Goal: Information Seeking & Learning: Check status

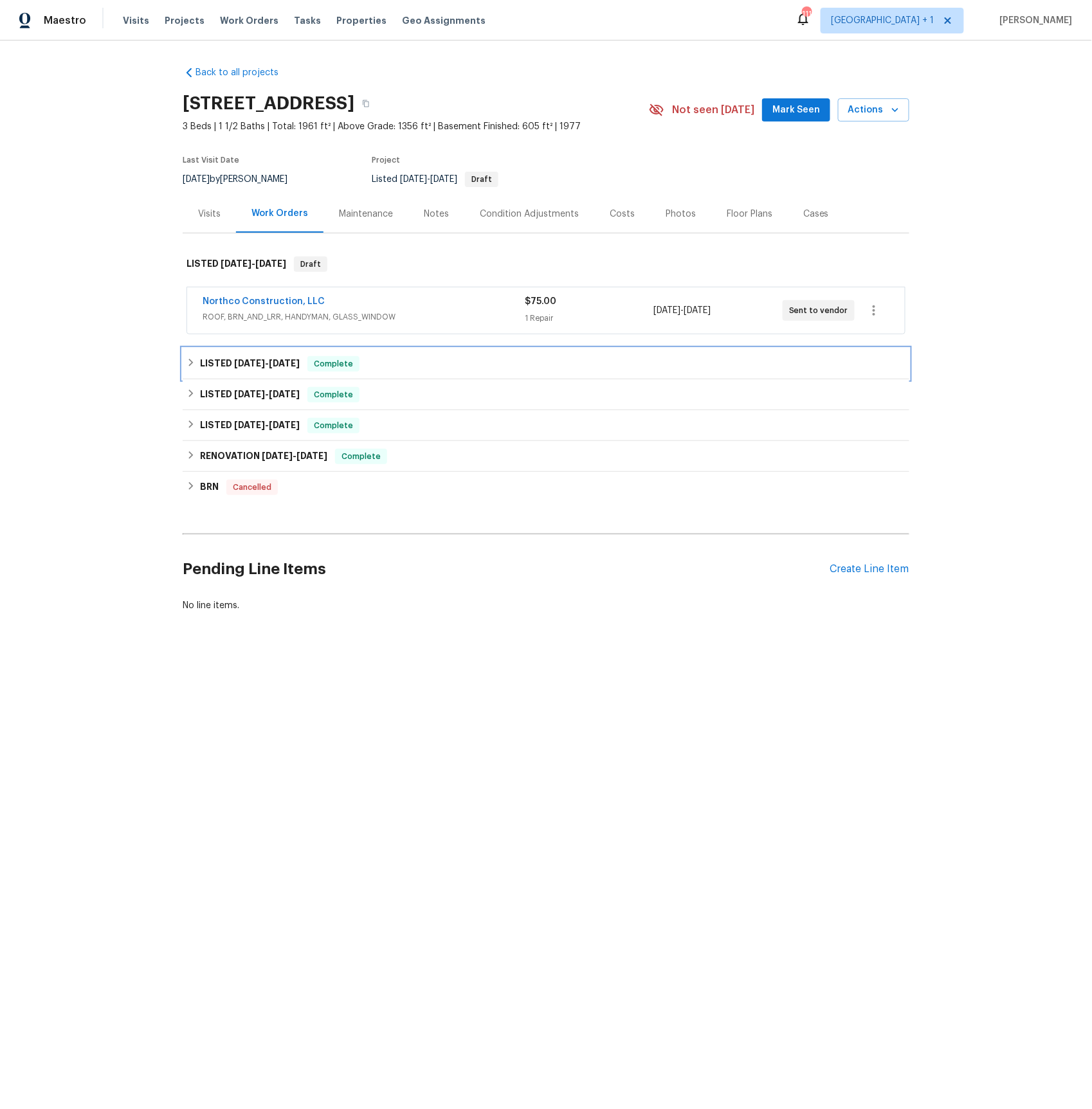
click at [247, 359] on span "[DATE]" at bounding box center [249, 364] width 31 height 9
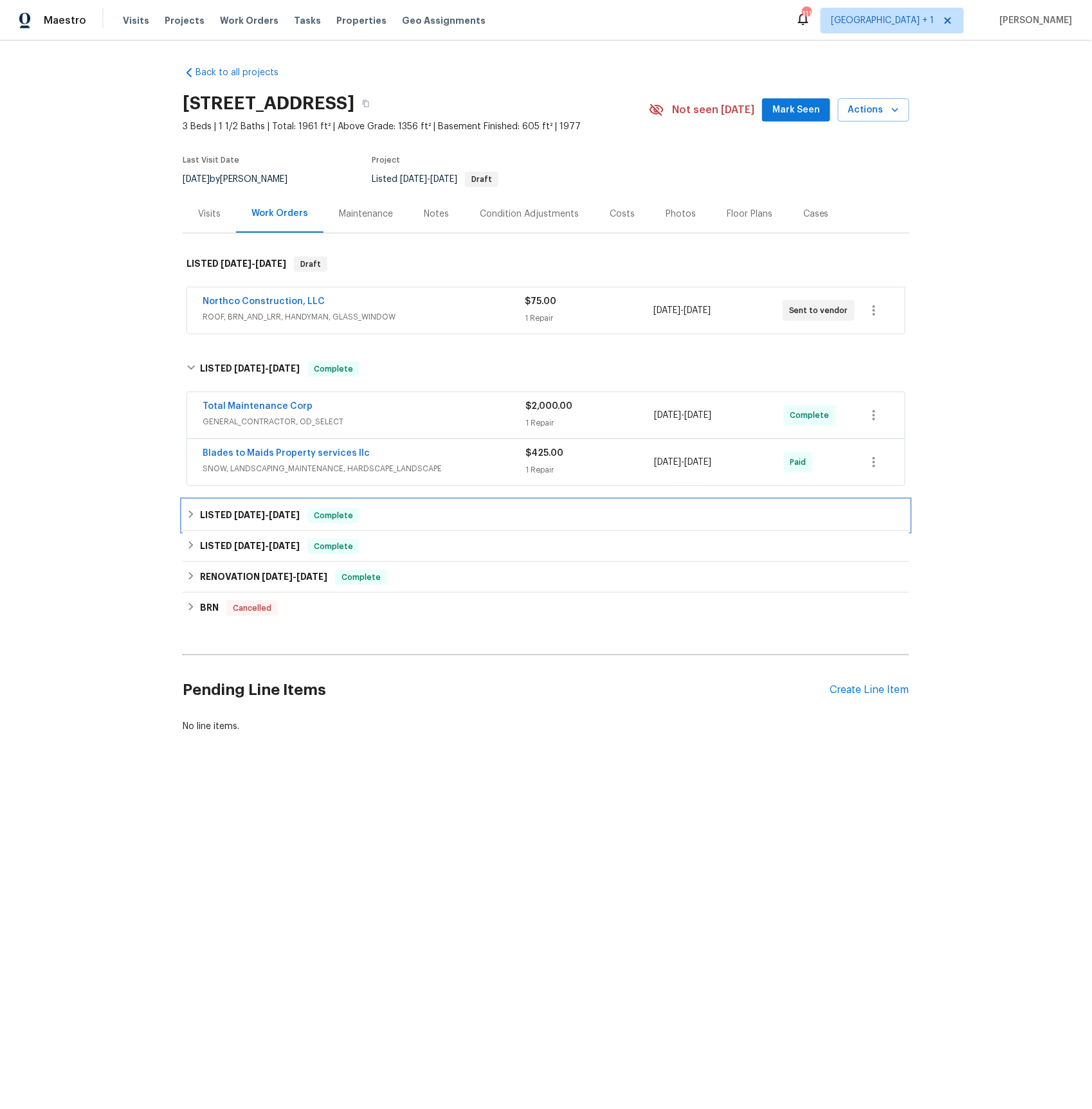
click at [237, 515] on span "[DATE]" at bounding box center [249, 515] width 31 height 9
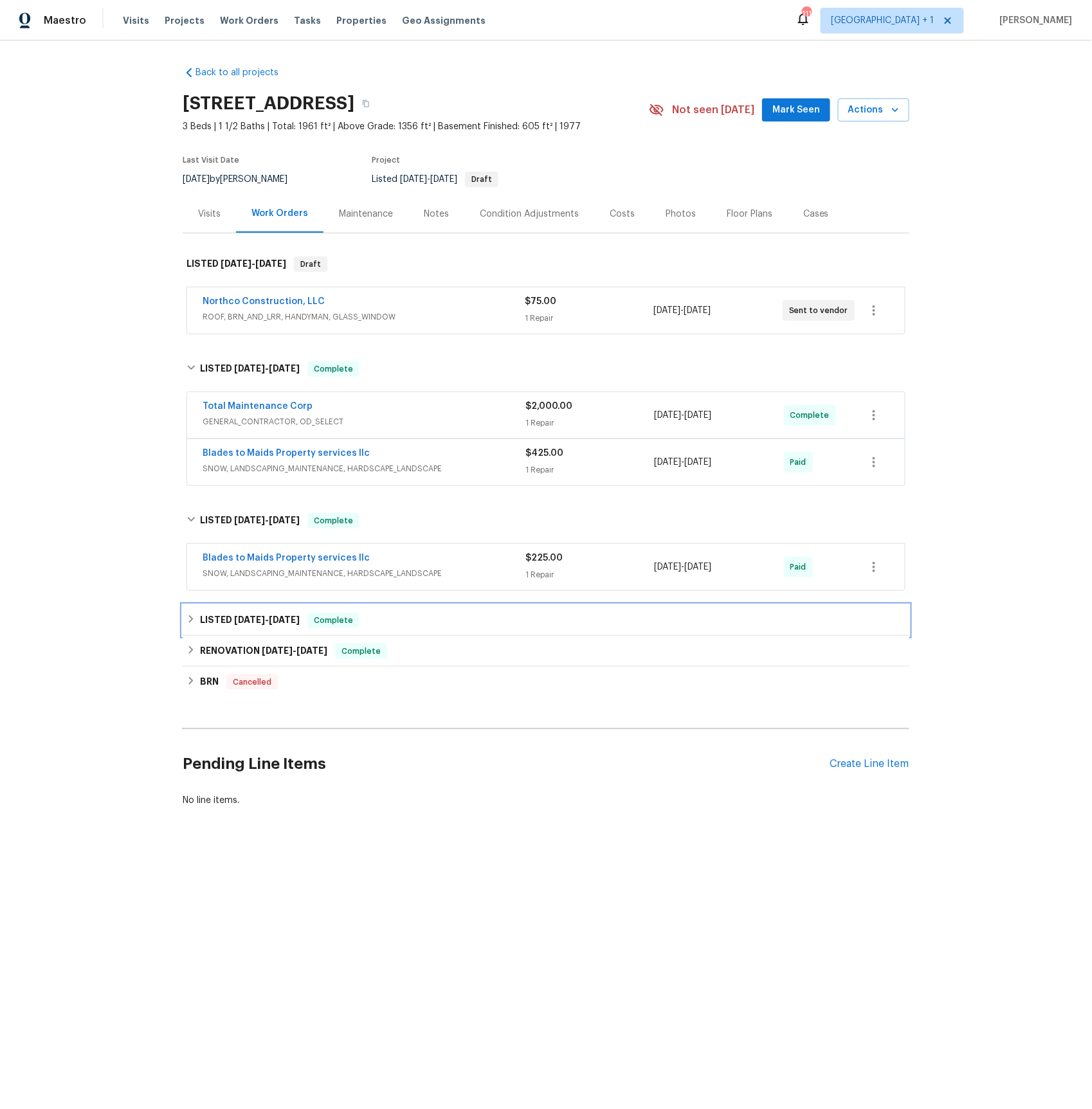
click at [227, 617] on h6 "LISTED 7/2/25 - 7/3/25" at bounding box center [249, 620] width 99 height 15
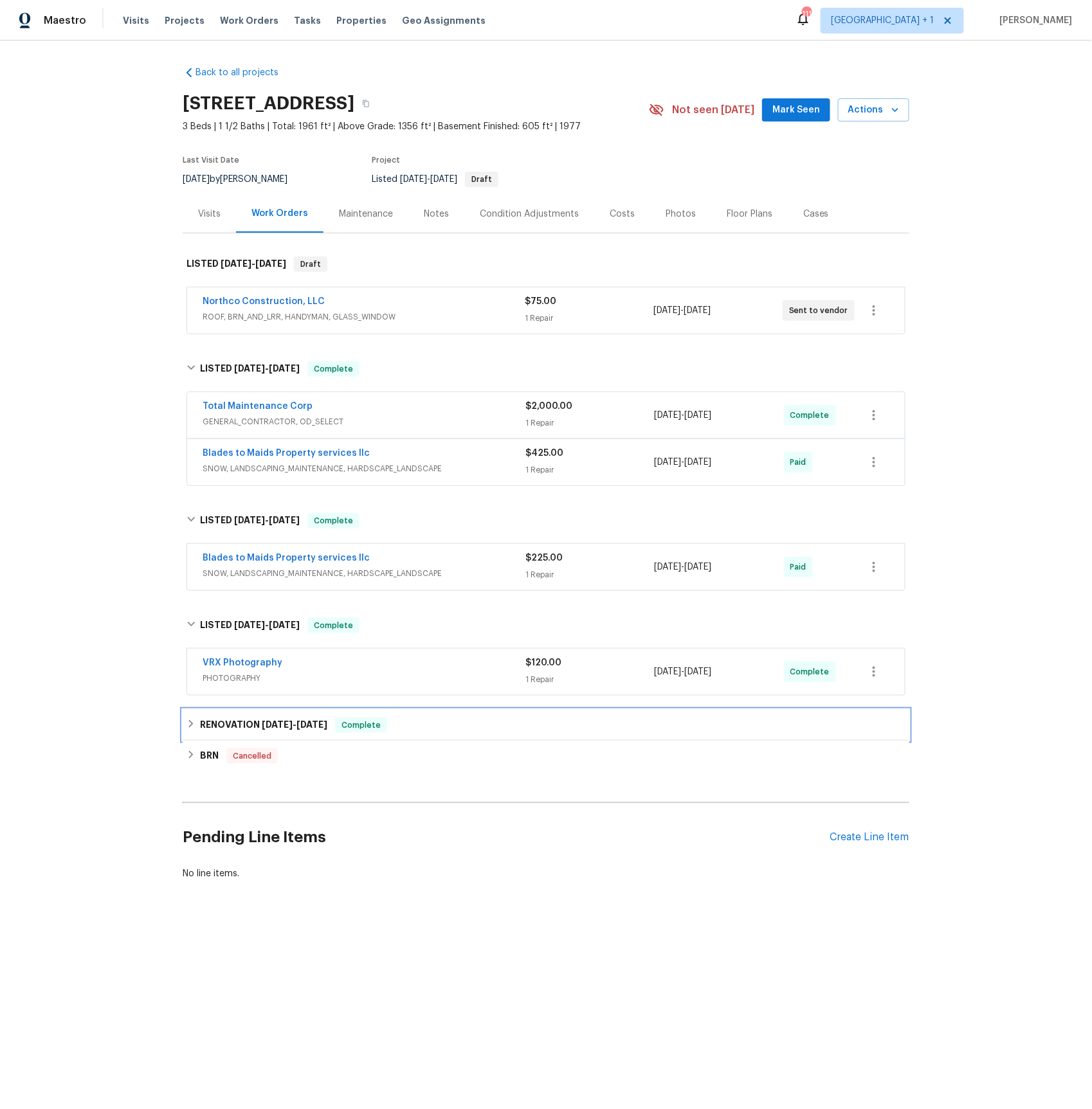
click at [251, 730] on h6 "RENOVATION 6/9/25 - 6/26/25" at bounding box center [264, 725] width 128 height 15
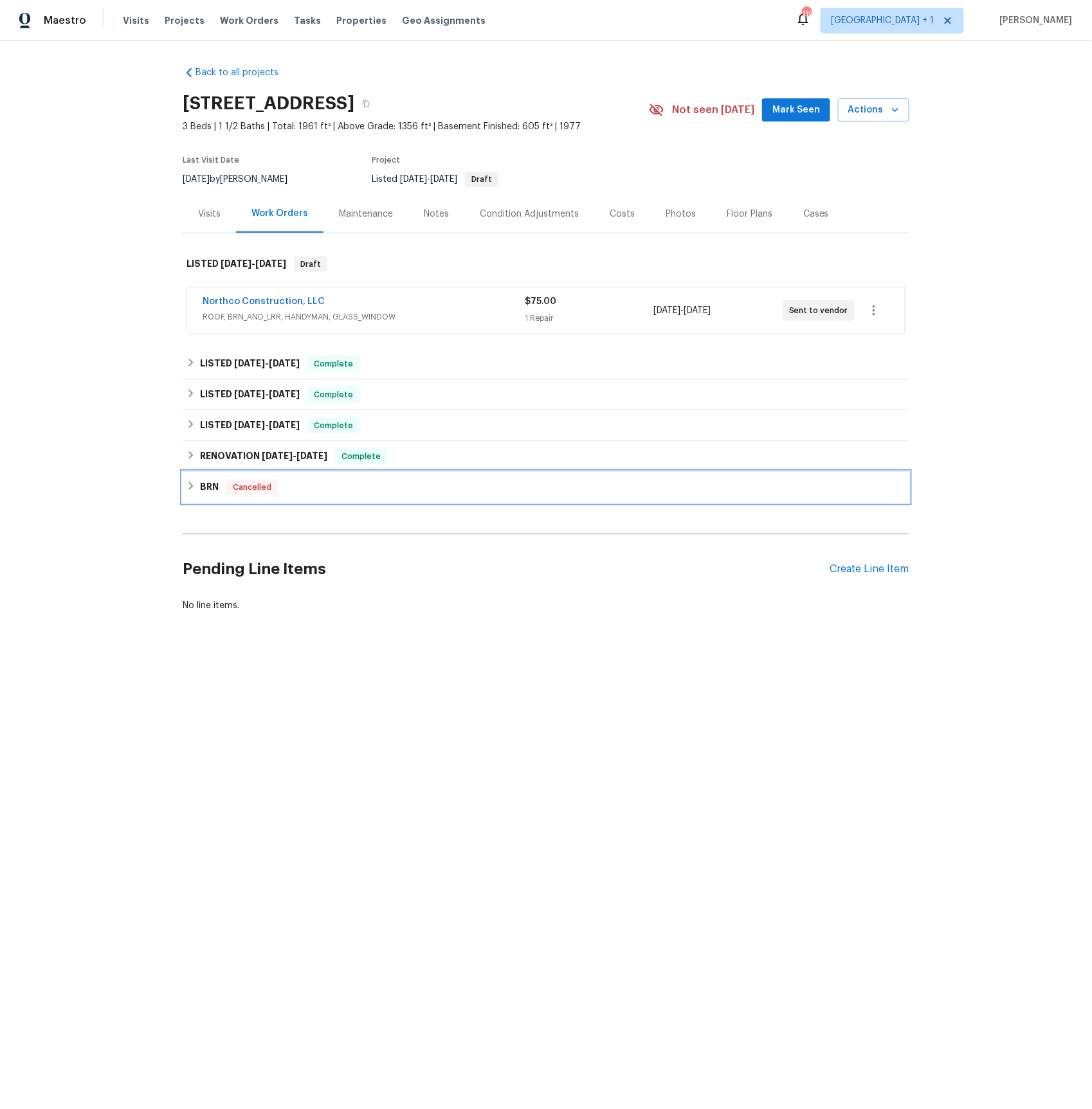
click at [203, 488] on h6 "BRN" at bounding box center [209, 487] width 19 height 15
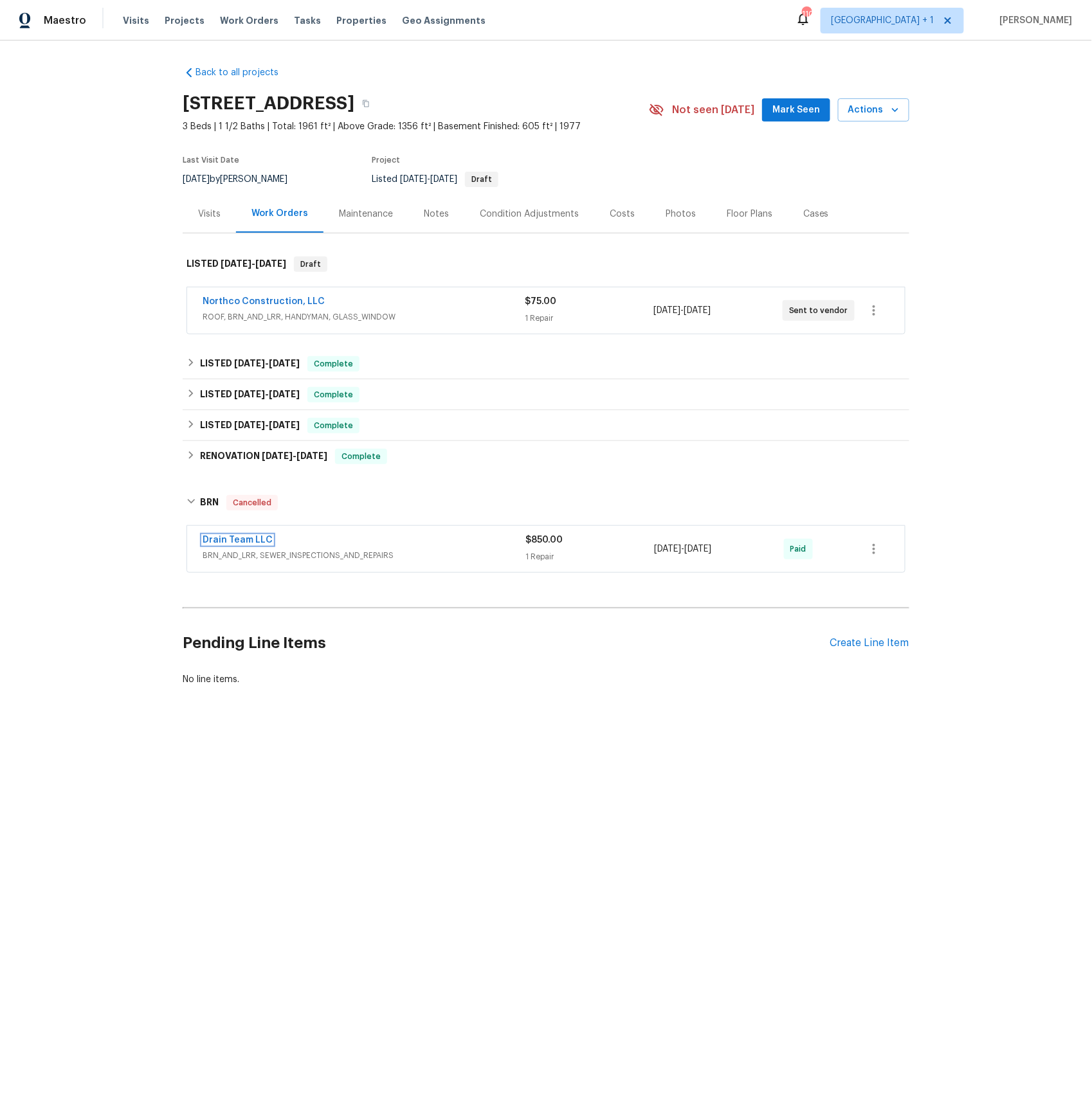
click at [225, 540] on link "Drain Team LLC" at bounding box center [238, 540] width 70 height 9
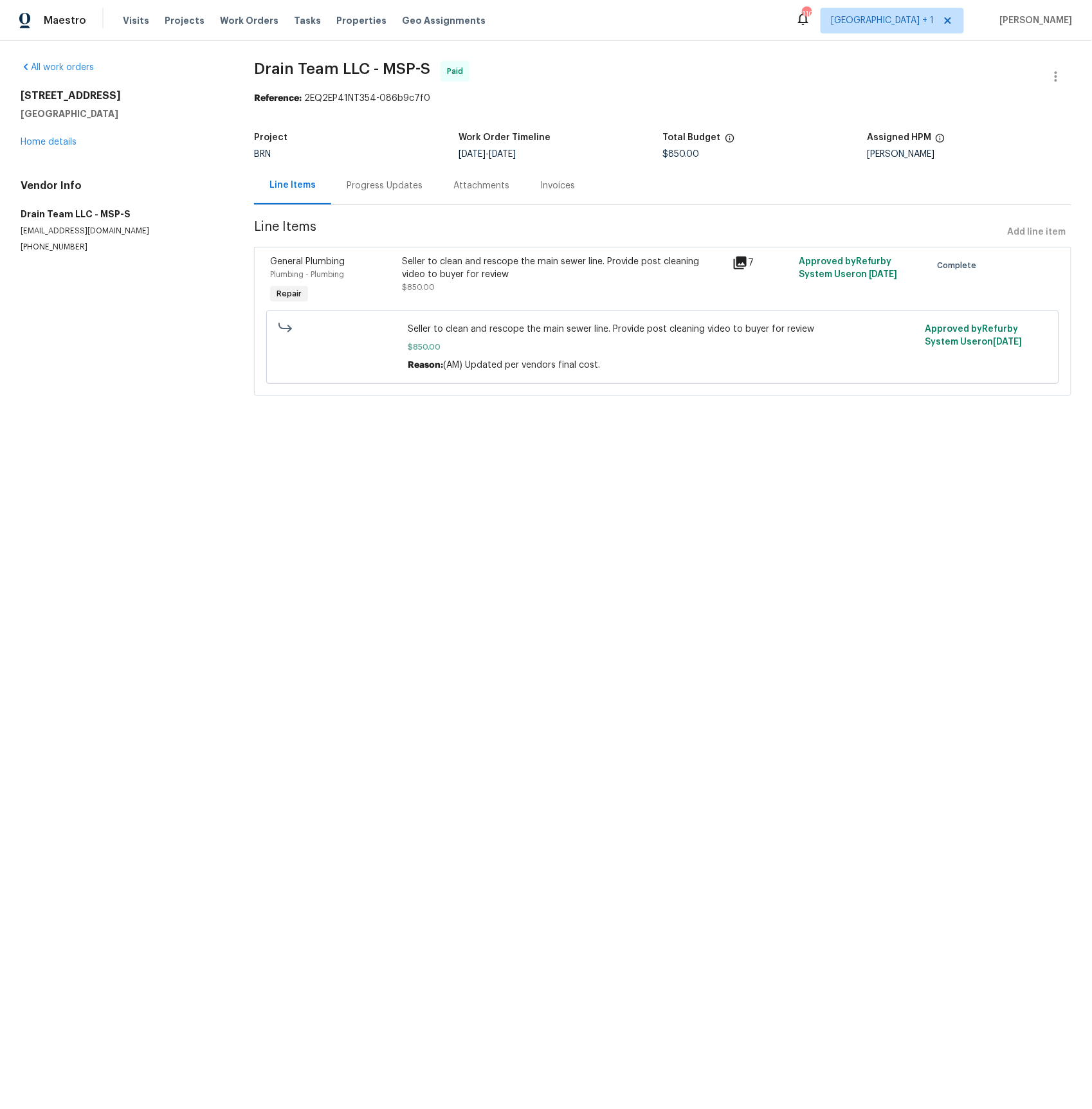
click at [382, 188] on div "Progress Updates" at bounding box center [384, 185] width 76 height 13
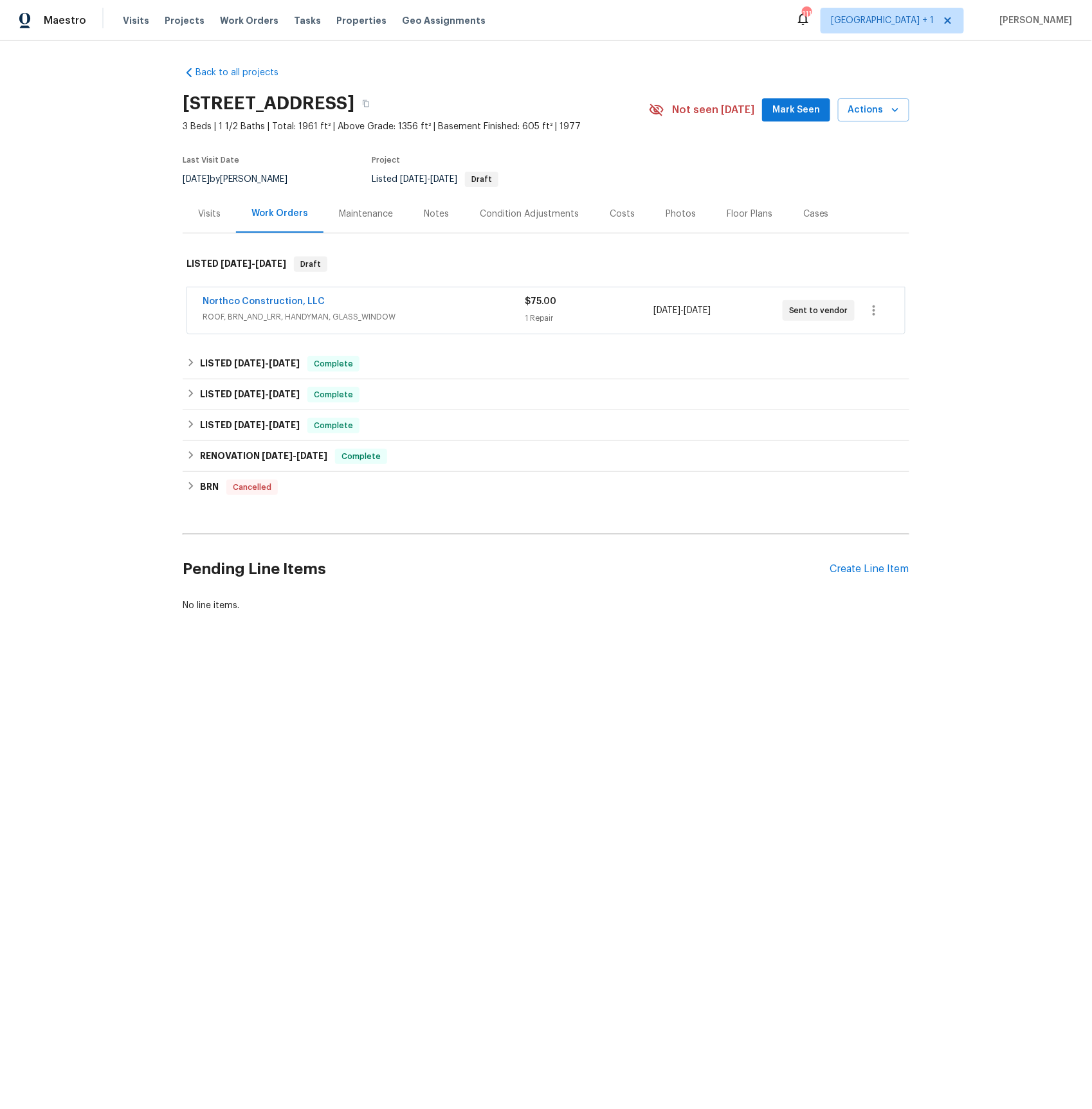
click at [208, 210] on div "Visits" at bounding box center [210, 214] width 23 height 13
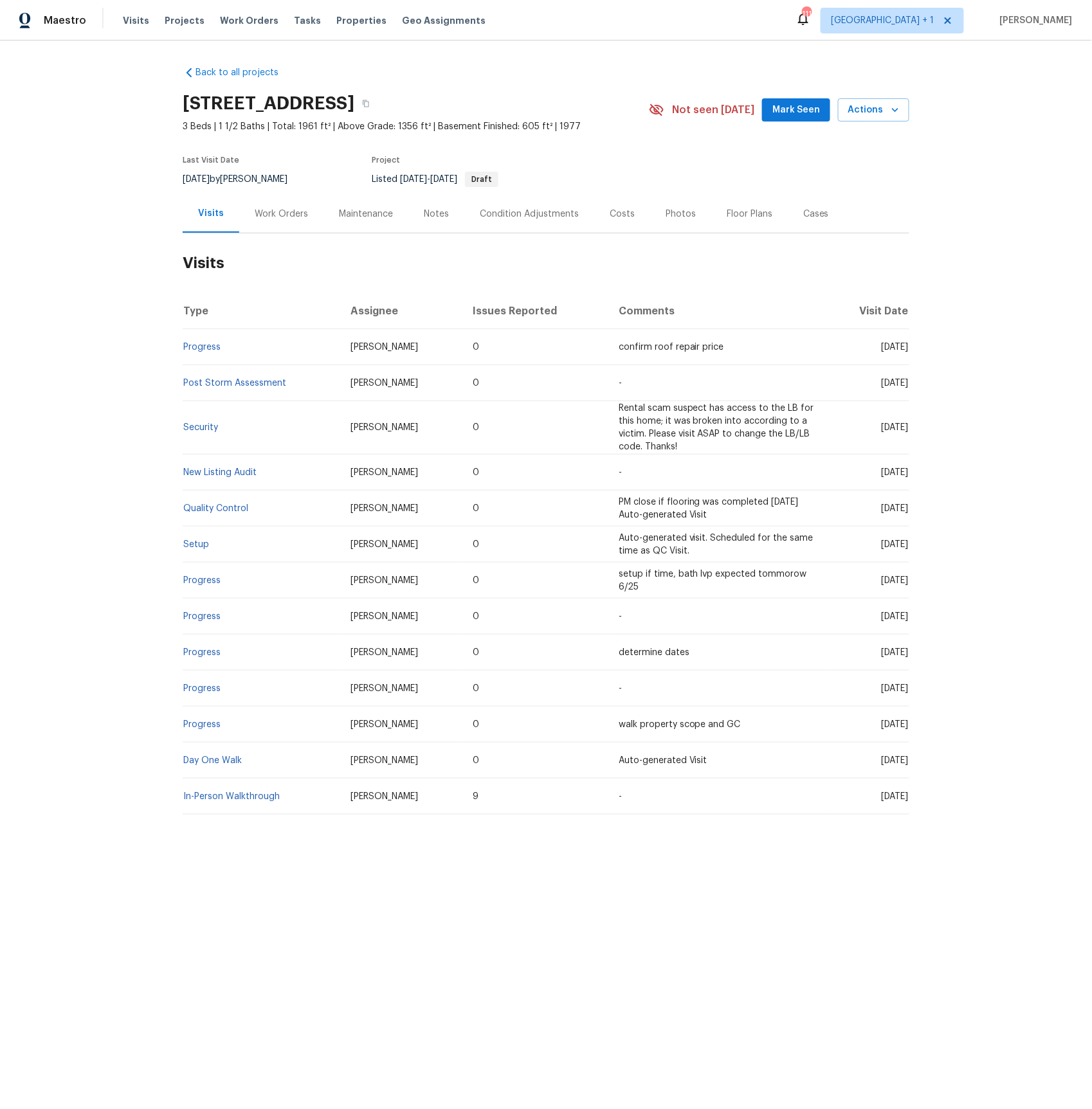
click at [280, 216] on div "Work Orders" at bounding box center [281, 214] width 53 height 13
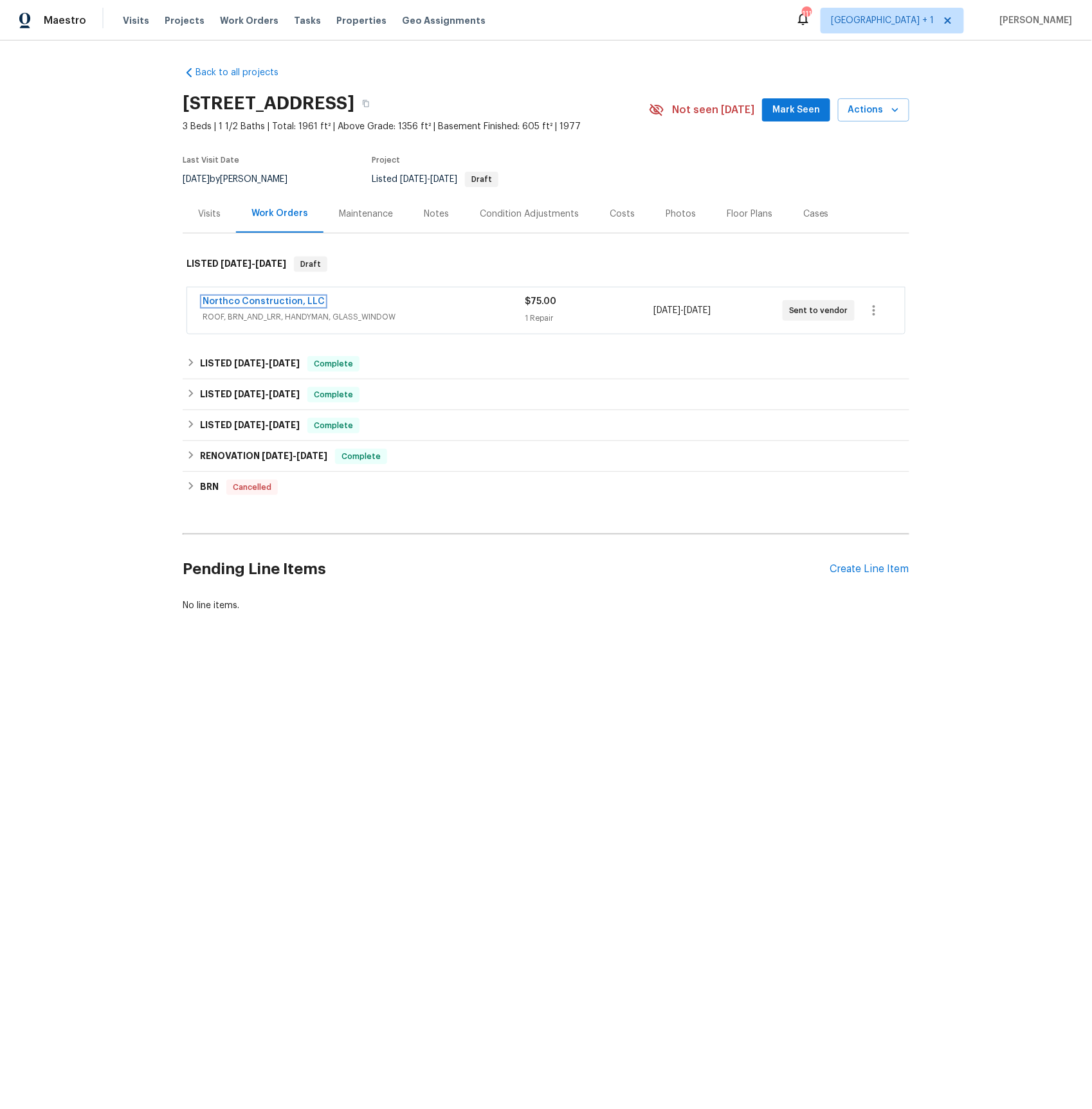
drag, startPoint x: 282, startPoint y: 297, endPoint x: 288, endPoint y: 301, distance: 7.2
click at [282, 297] on link "Northco Construction, LLC" at bounding box center [264, 301] width 122 height 9
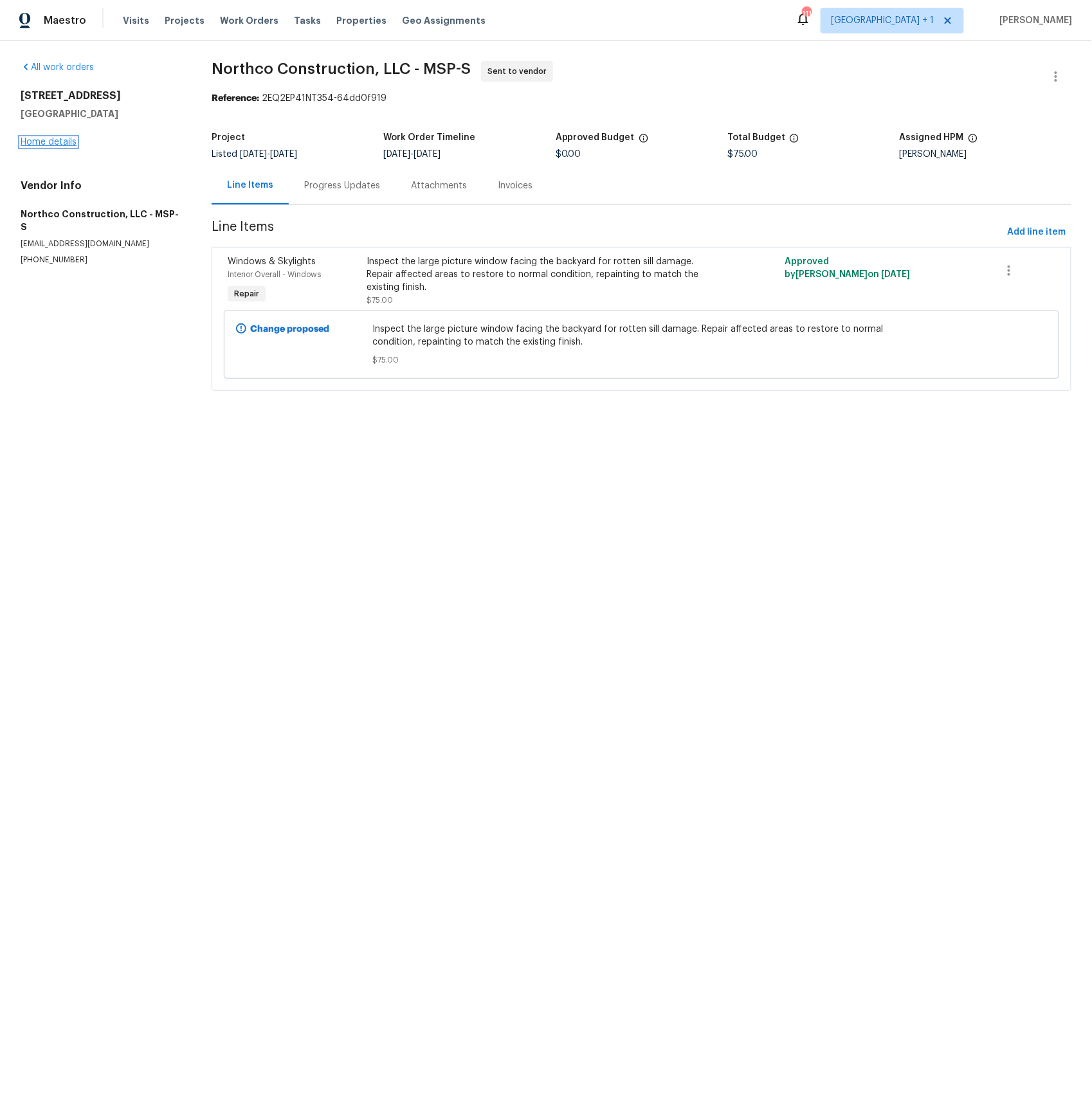
click at [64, 143] on link "Home details" at bounding box center [49, 142] width 56 height 9
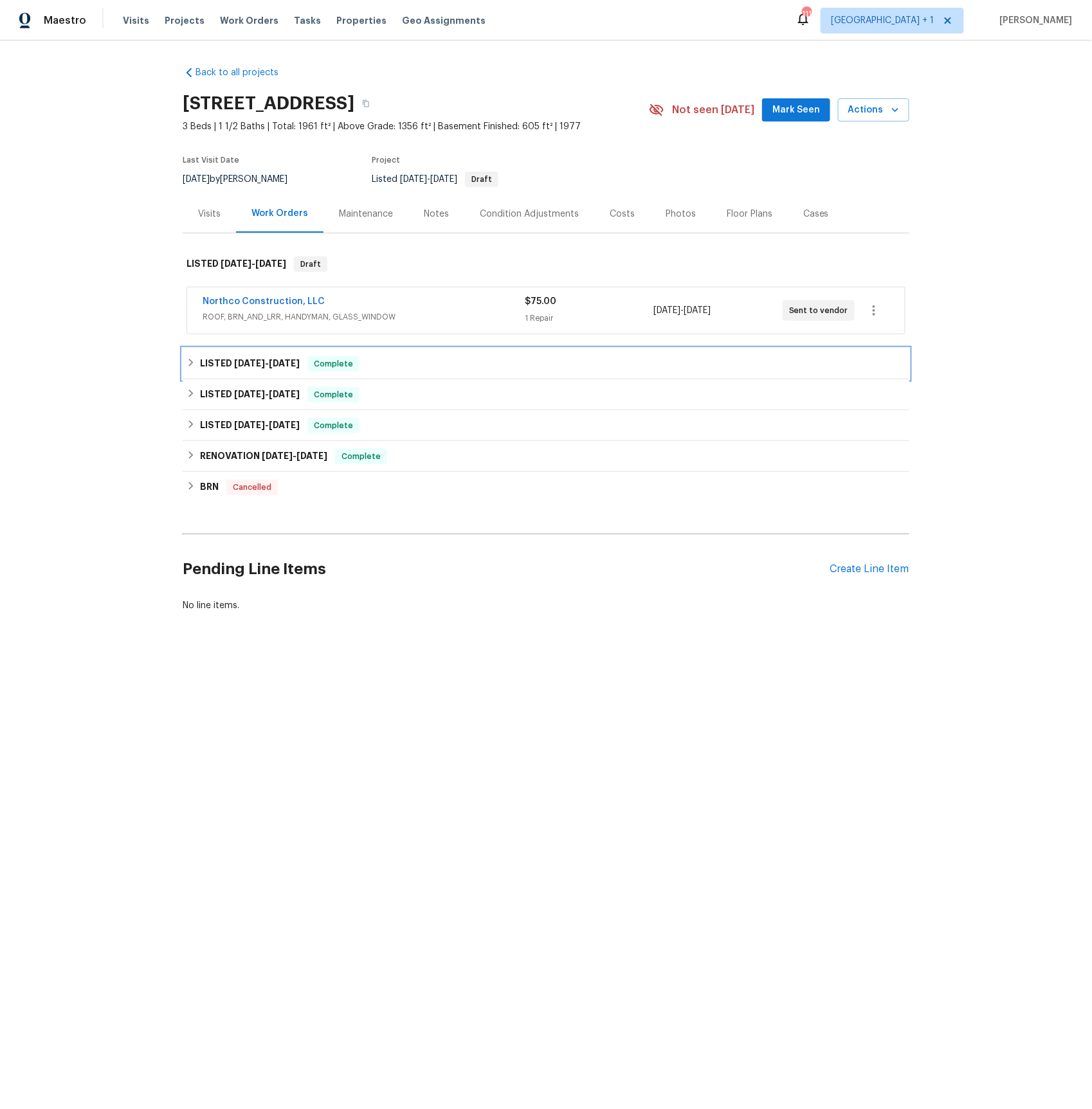
drag, startPoint x: 267, startPoint y: 361, endPoint x: 292, endPoint y: 361, distance: 25.0
click at [267, 361] on span "7/29/25 - 7/30/25" at bounding box center [267, 364] width 65 height 9
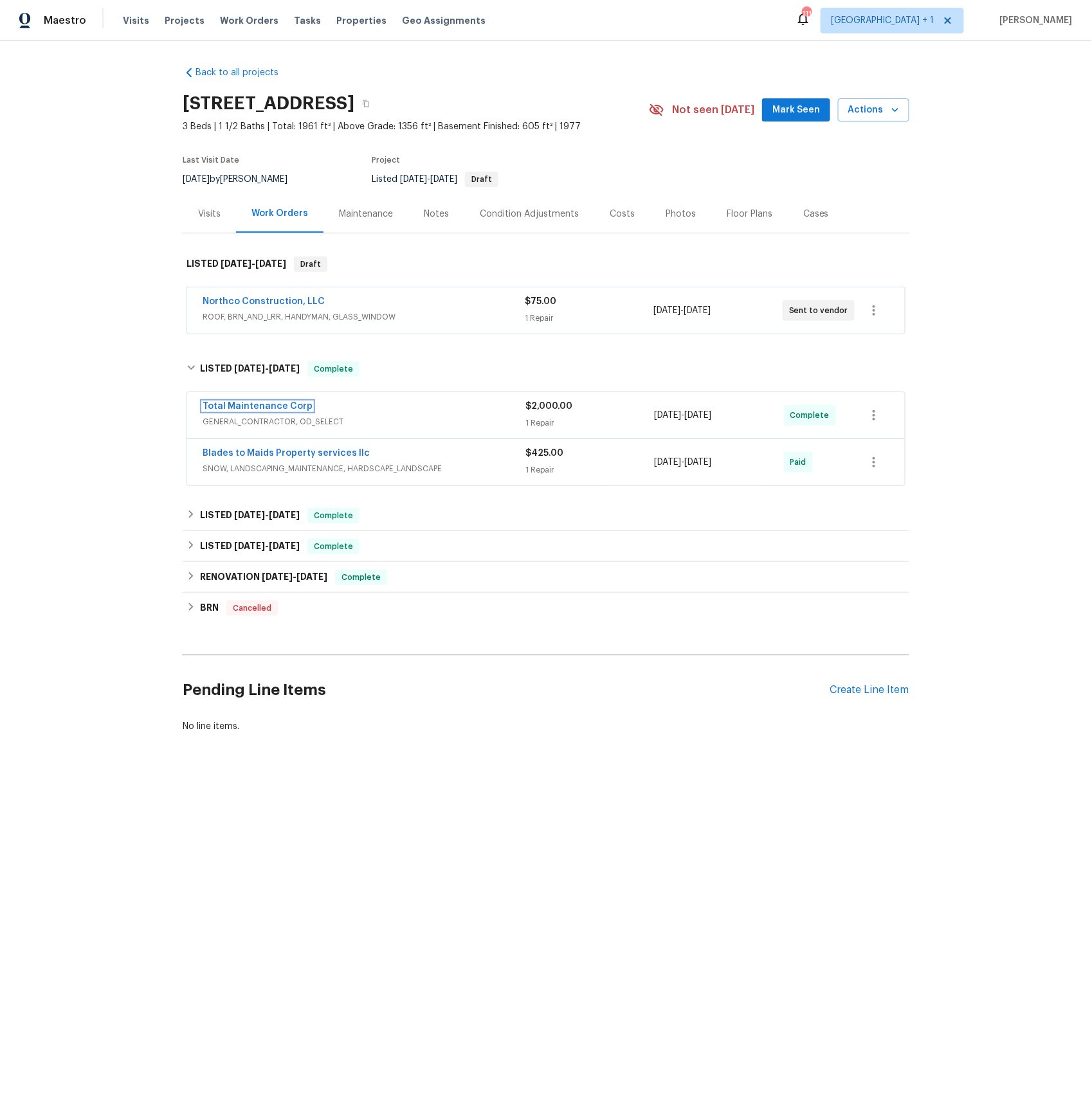
drag, startPoint x: 270, startPoint y: 409, endPoint x: 313, endPoint y: 399, distance: 44.1
click at [270, 409] on link "Total Maintenance Corp" at bounding box center [257, 406] width 110 height 9
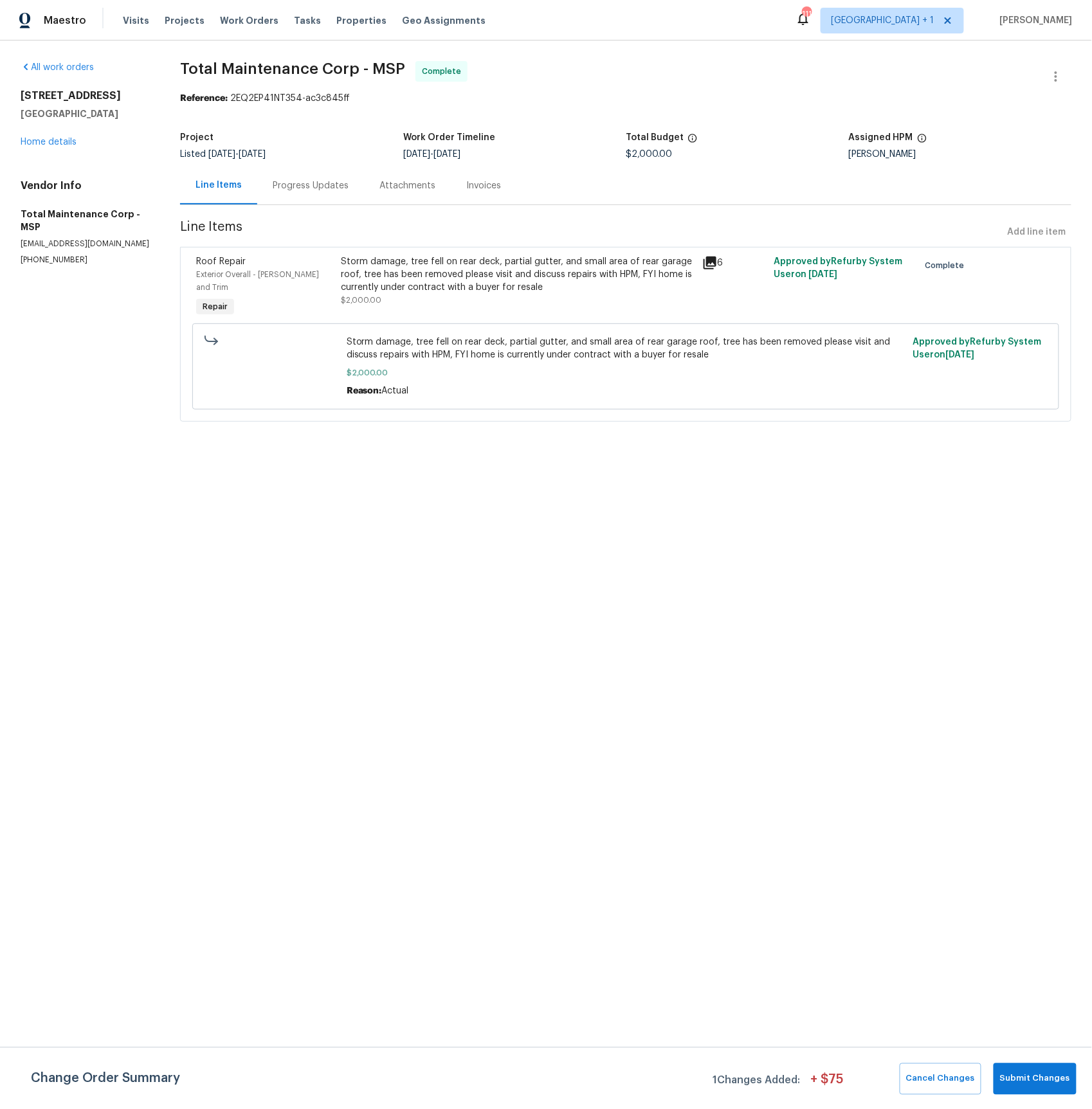
click at [715, 265] on icon at bounding box center [710, 263] width 15 height 15
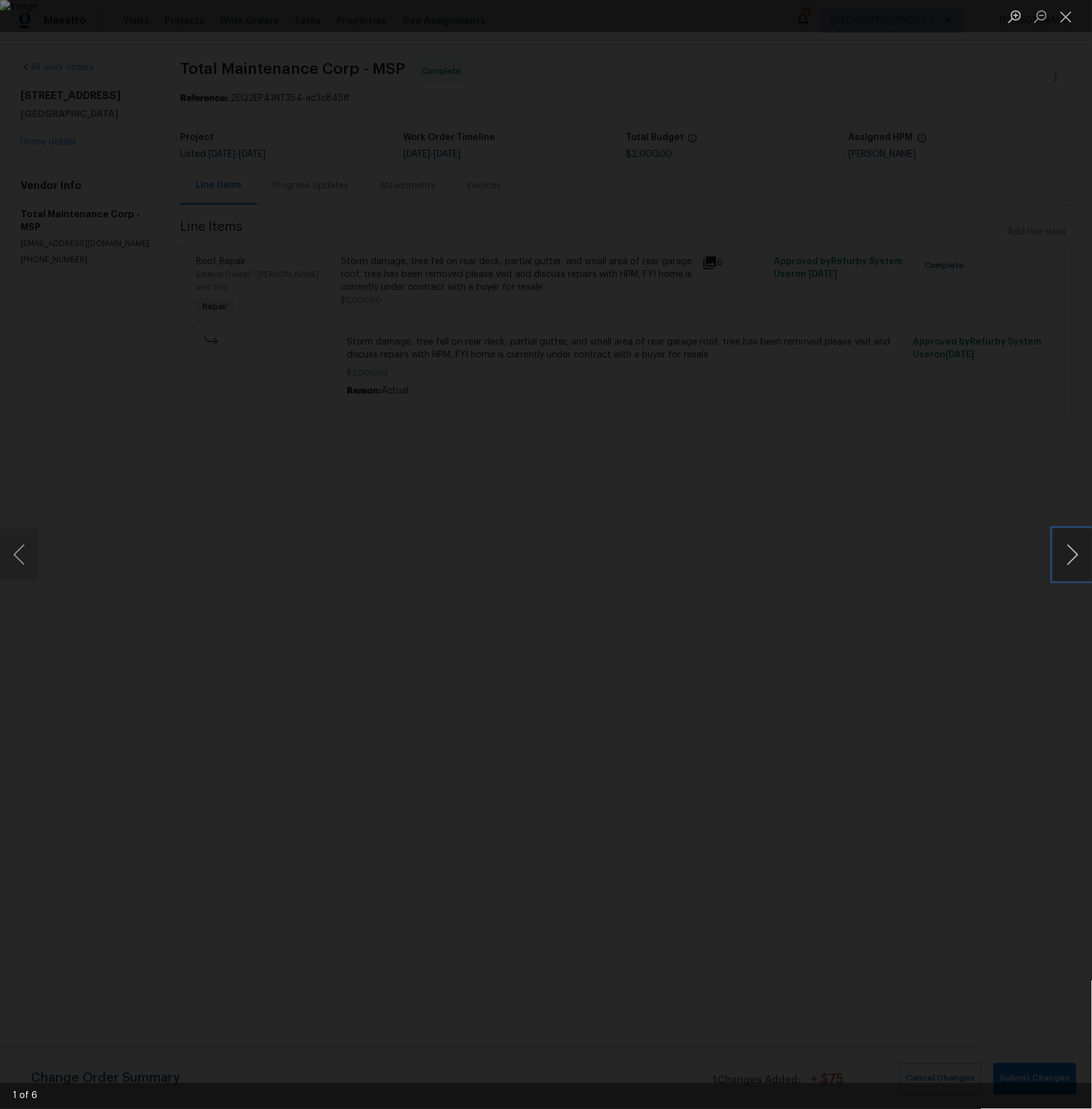
click at [1066, 555] on button "Next image" at bounding box center [1072, 555] width 39 height 52
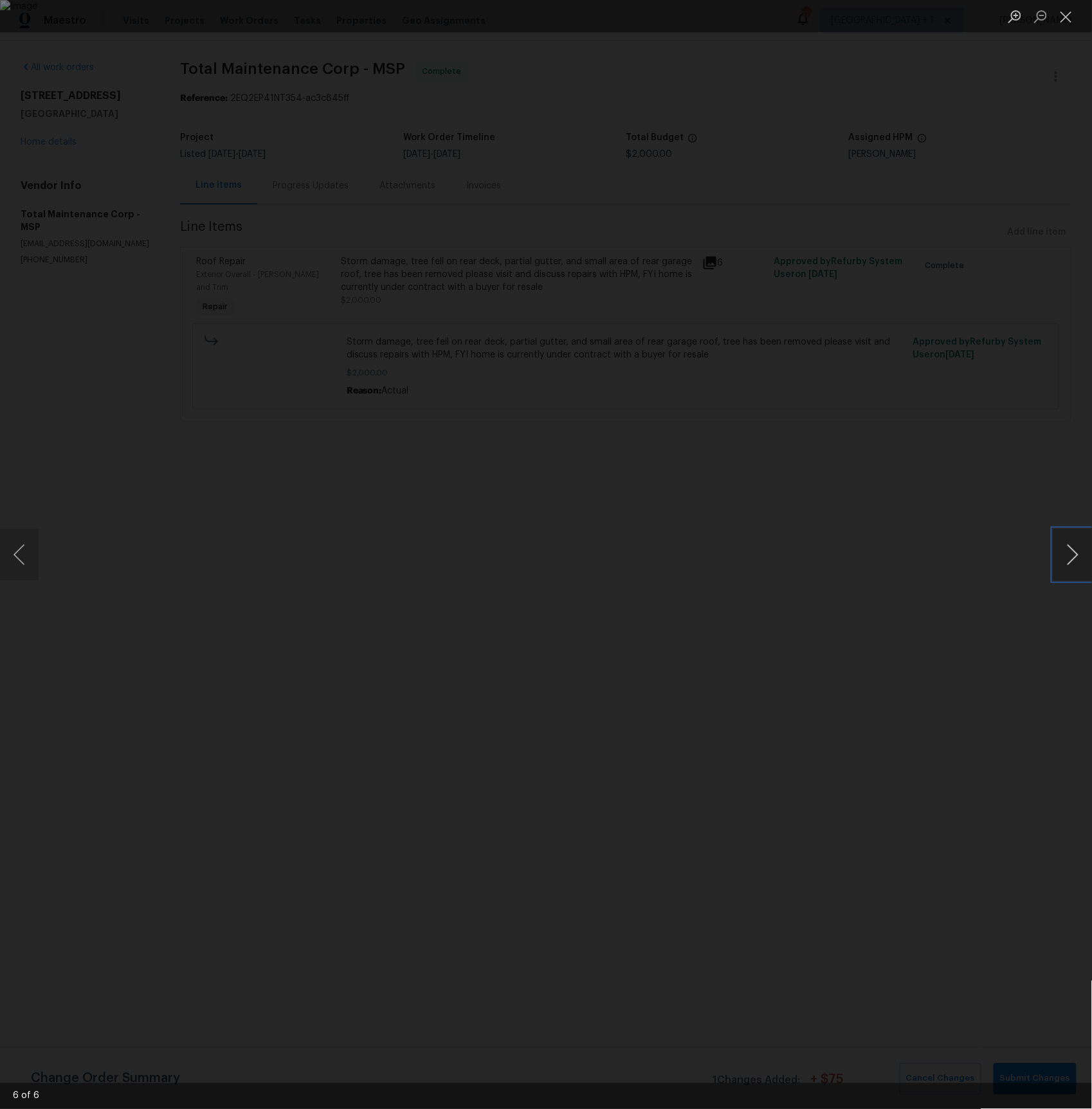
click at [1068, 554] on button "Next image" at bounding box center [1072, 555] width 39 height 52
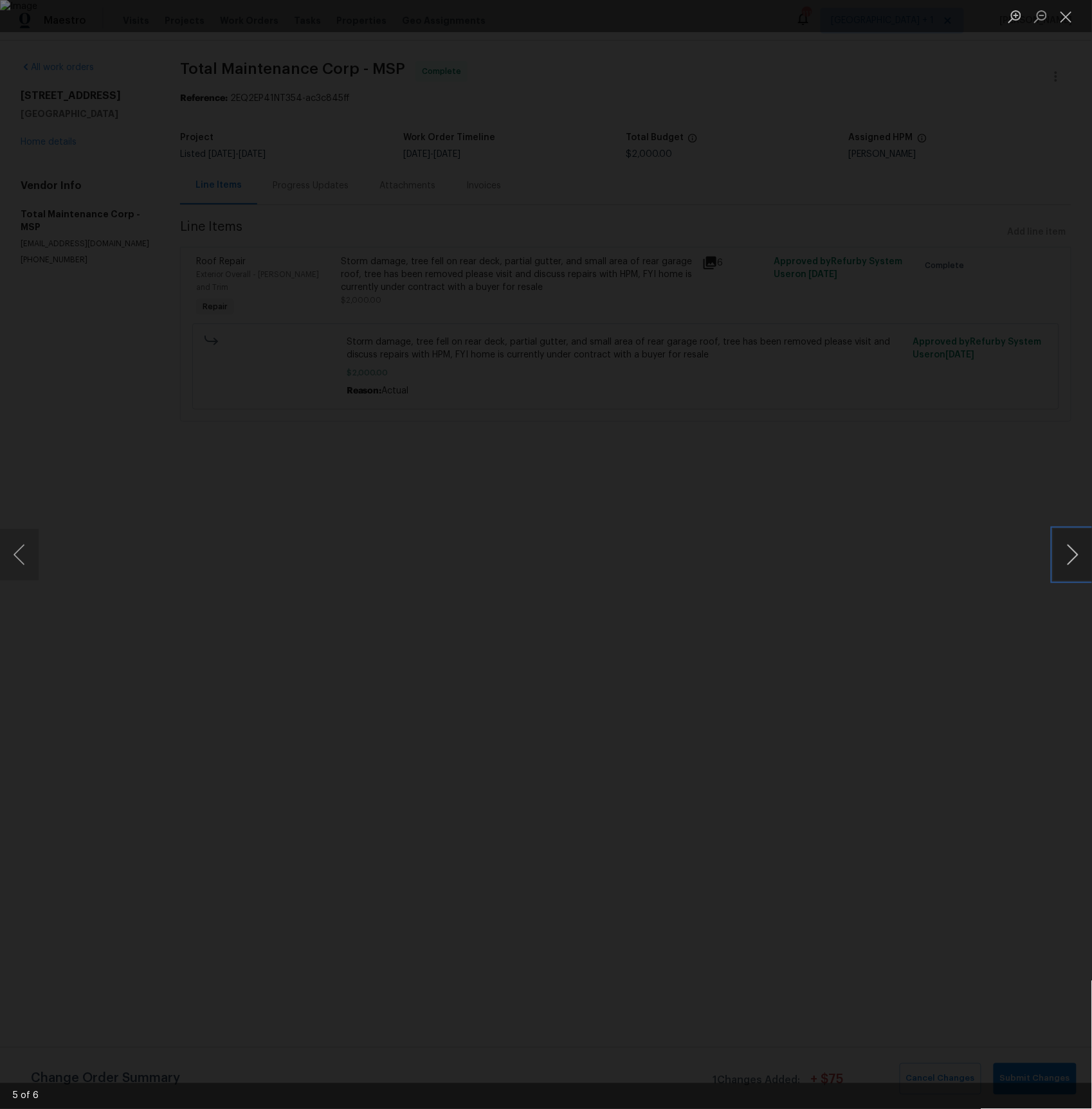
click at [1068, 554] on button "Next image" at bounding box center [1072, 555] width 39 height 52
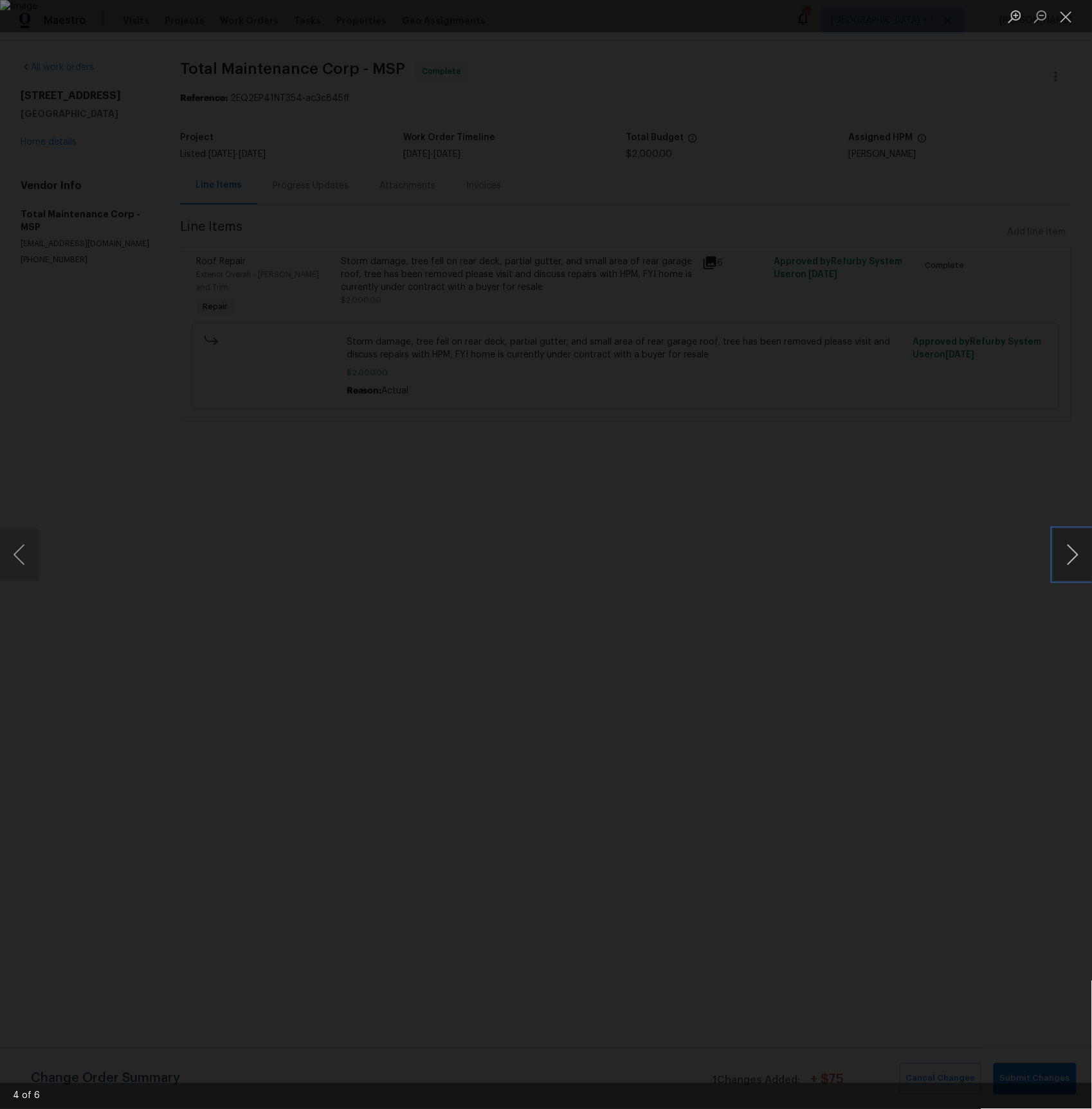
click at [1068, 554] on button "Next image" at bounding box center [1072, 555] width 39 height 52
drag, startPoint x: 1071, startPoint y: 11, endPoint x: 1008, endPoint y: 41, distance: 69.8
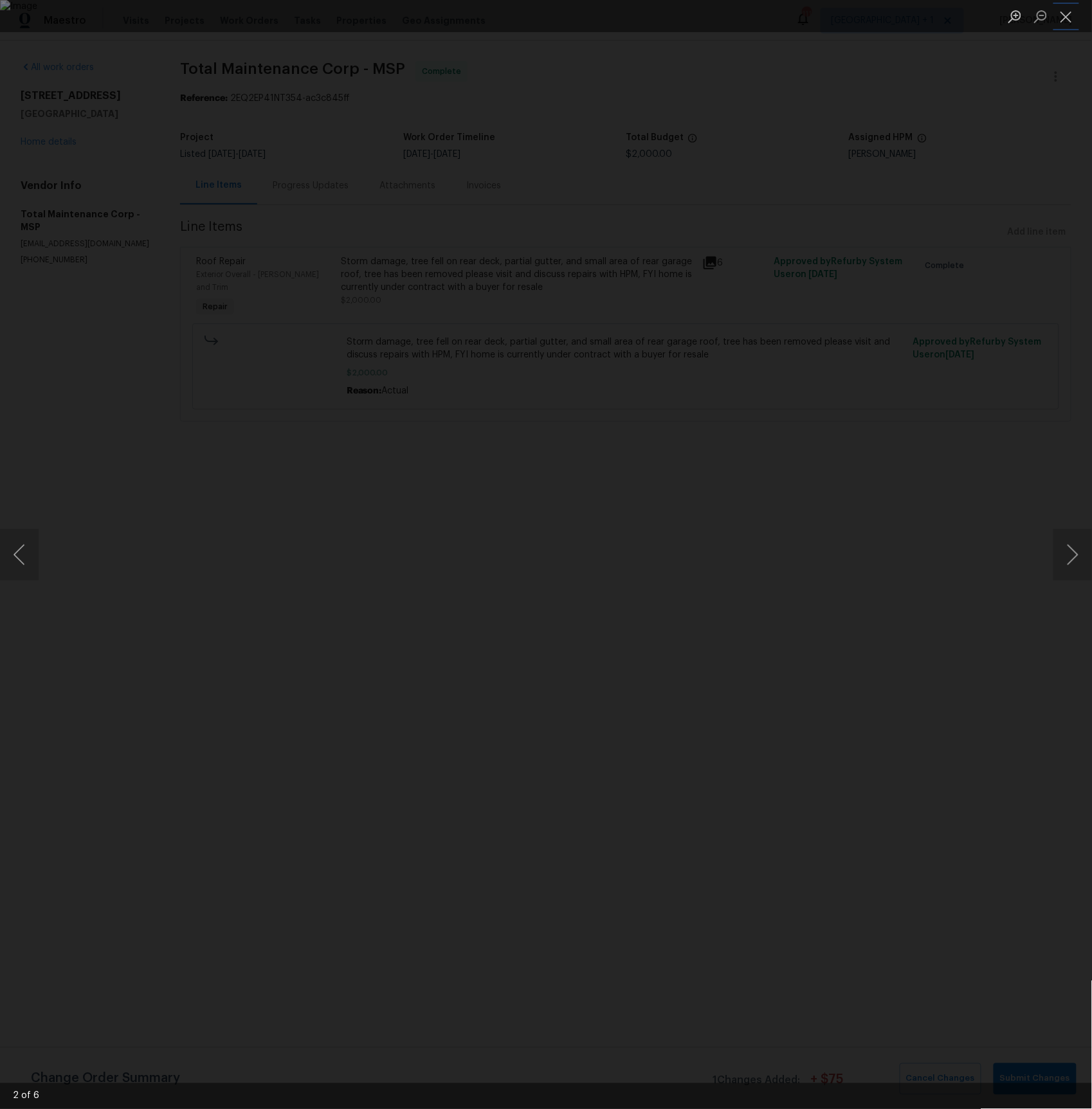
click at [1070, 11] on button "Close lightbox" at bounding box center [1066, 17] width 26 height 23
